Goal: Task Accomplishment & Management: Use online tool/utility

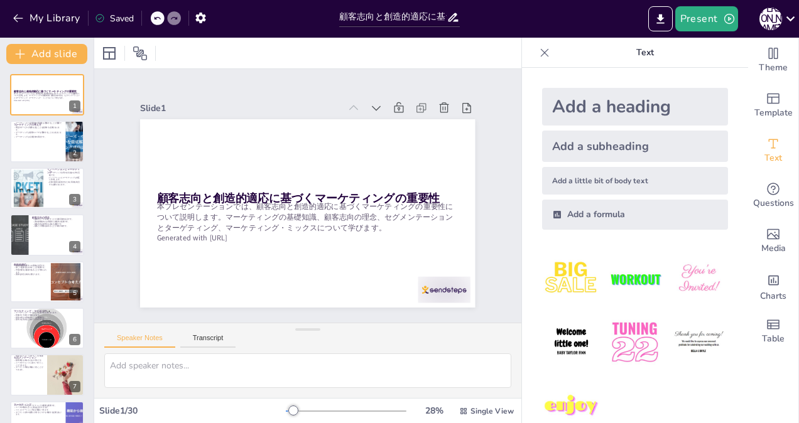
checkbox input "true"
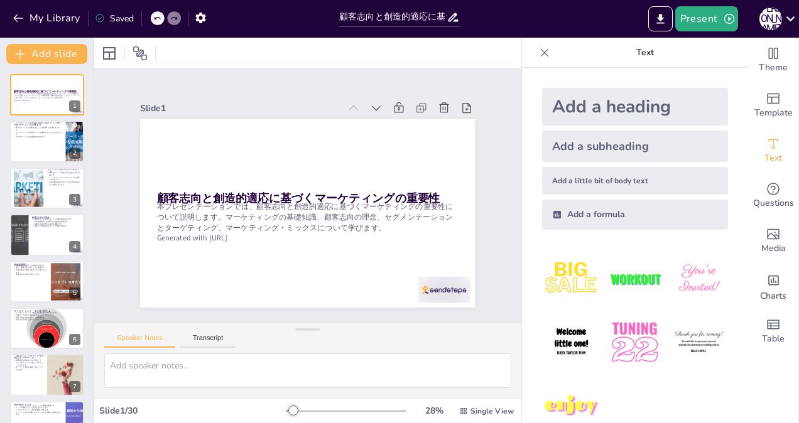
checkbox input "true"
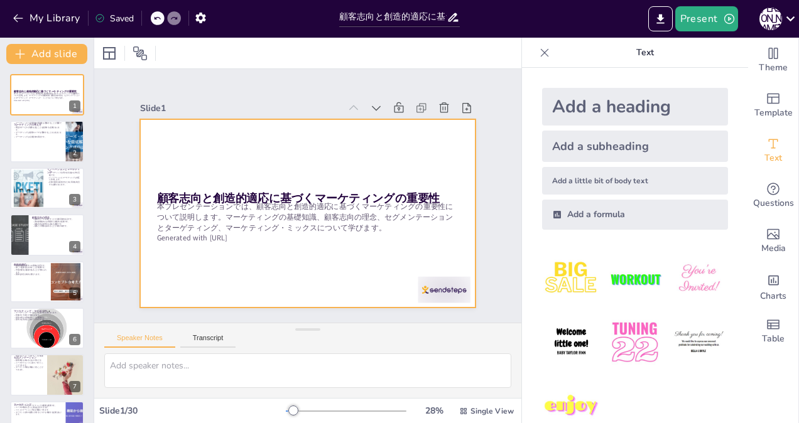
checkbox input "true"
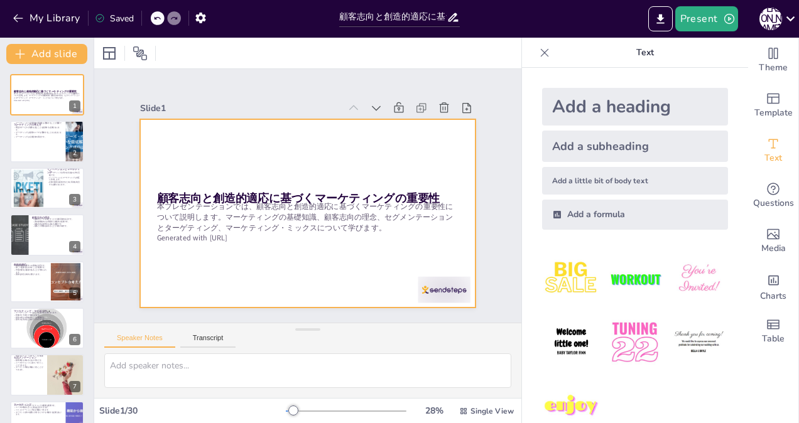
checkbox input "true"
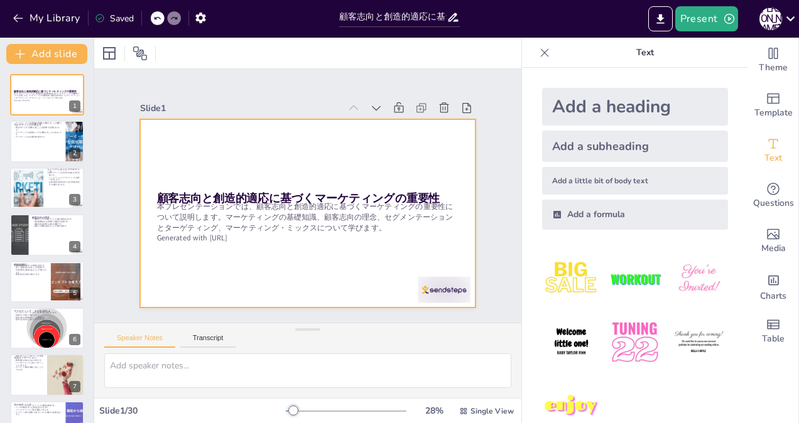
checkbox input "true"
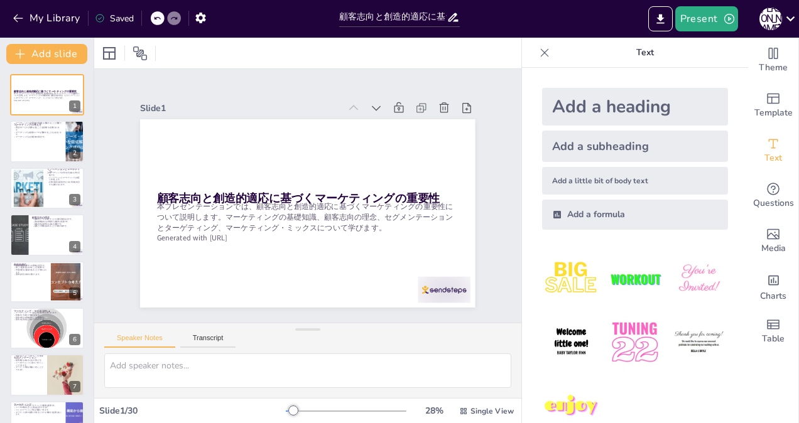
checkbox input "true"
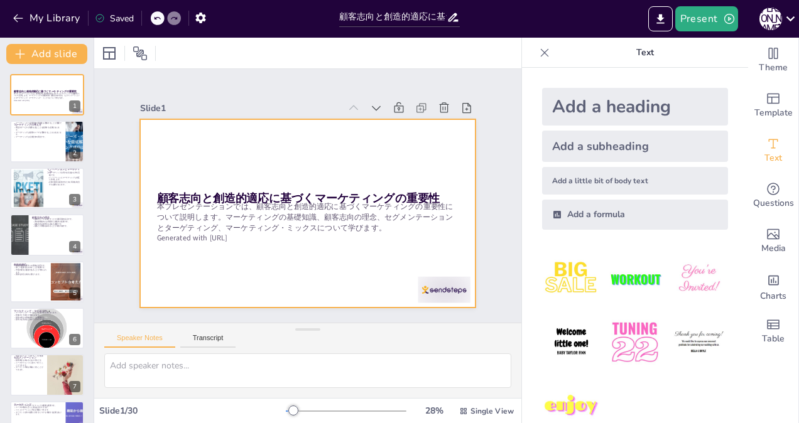
checkbox input "true"
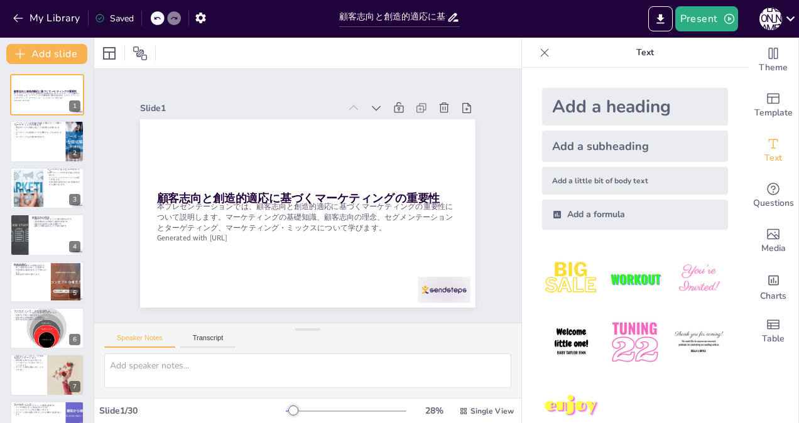
checkbox input "true"
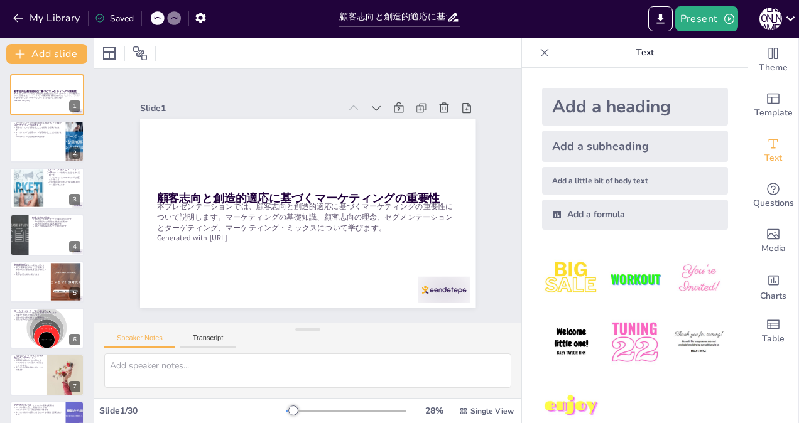
checkbox input "true"
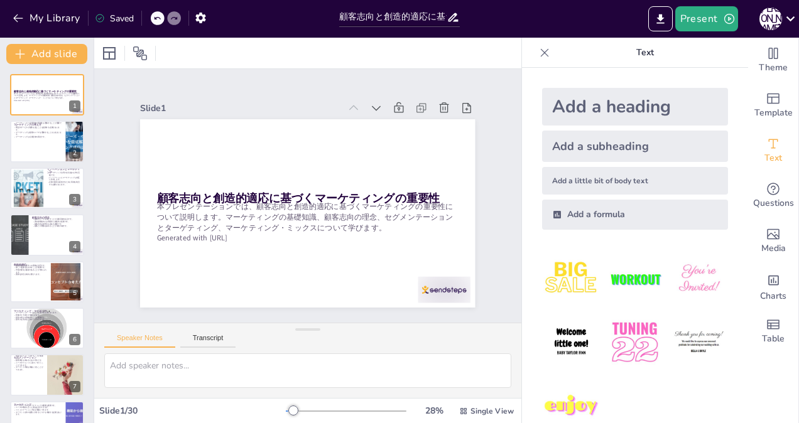
checkbox input "true"
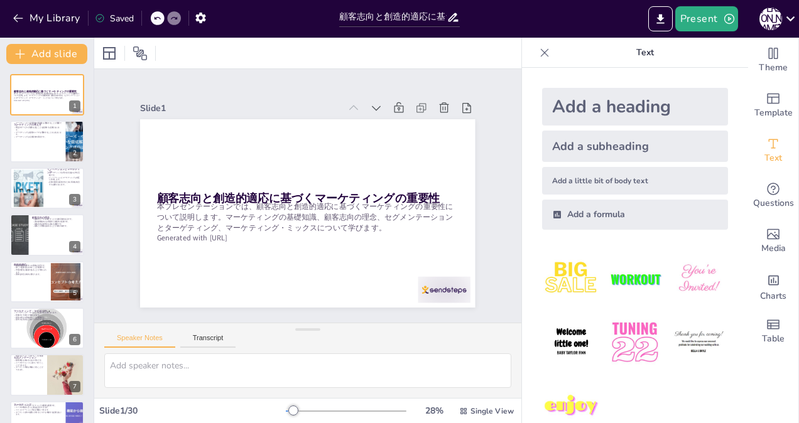
checkbox input "true"
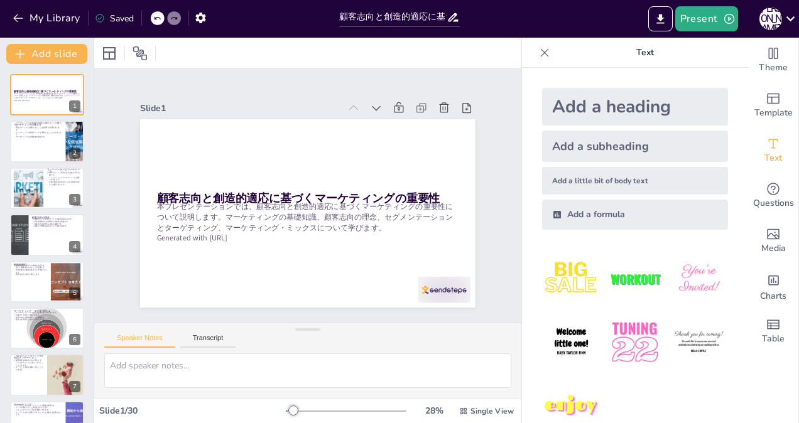
checkbox input "true"
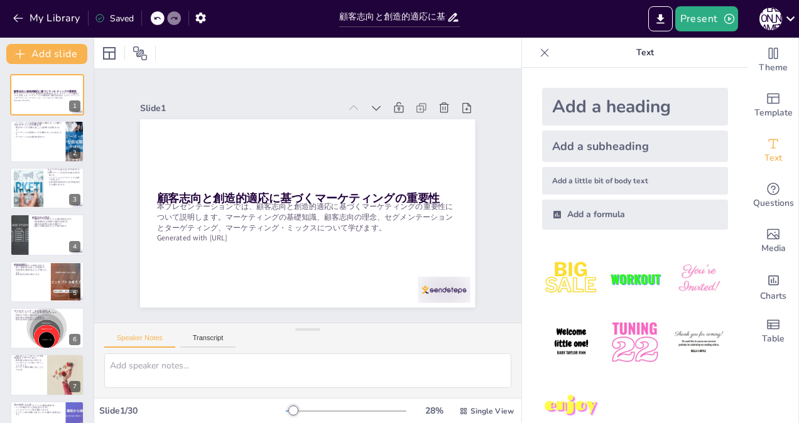
checkbox input "true"
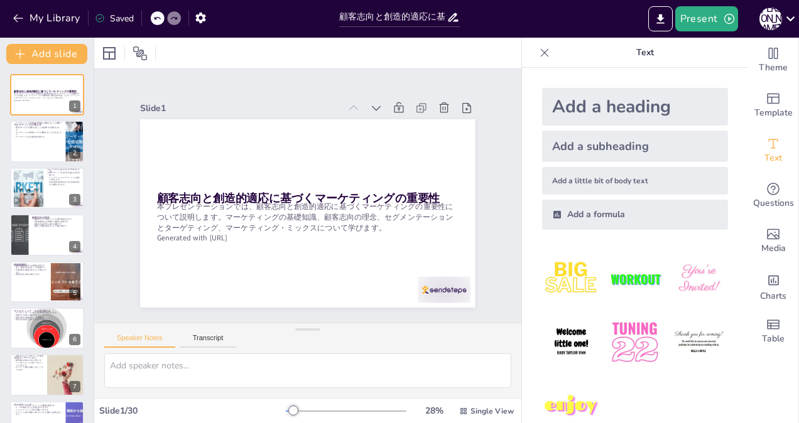
checkbox input "true"
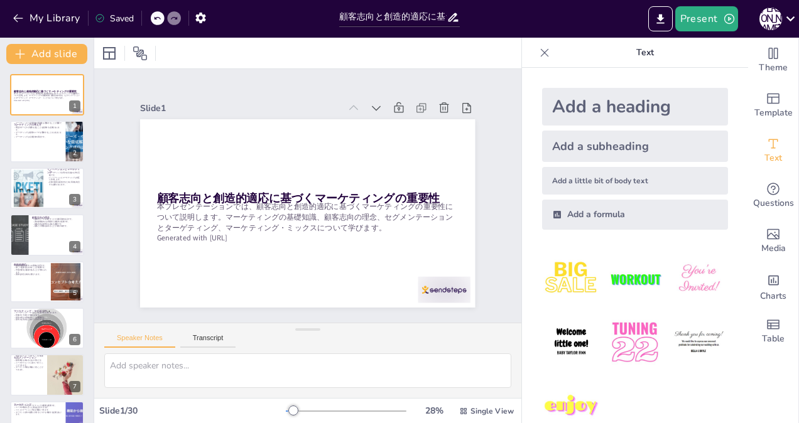
checkbox input "true"
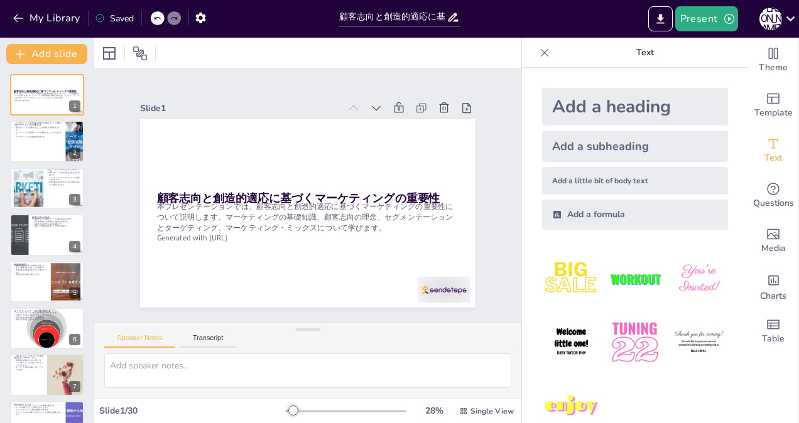
checkbox input "true"
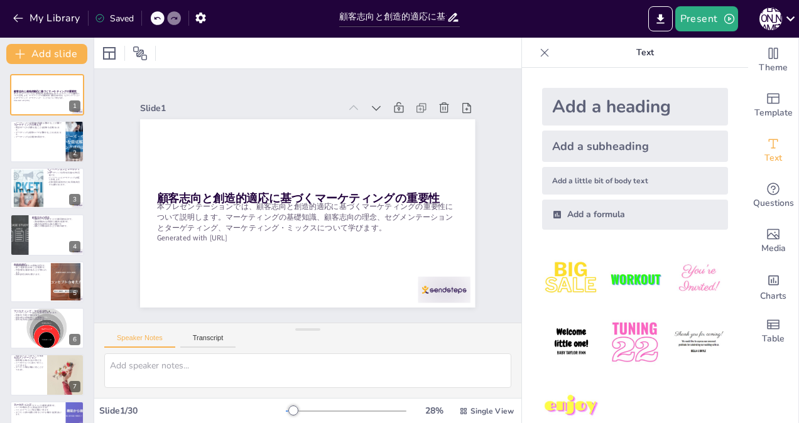
checkbox input "true"
